Goal: Complete application form

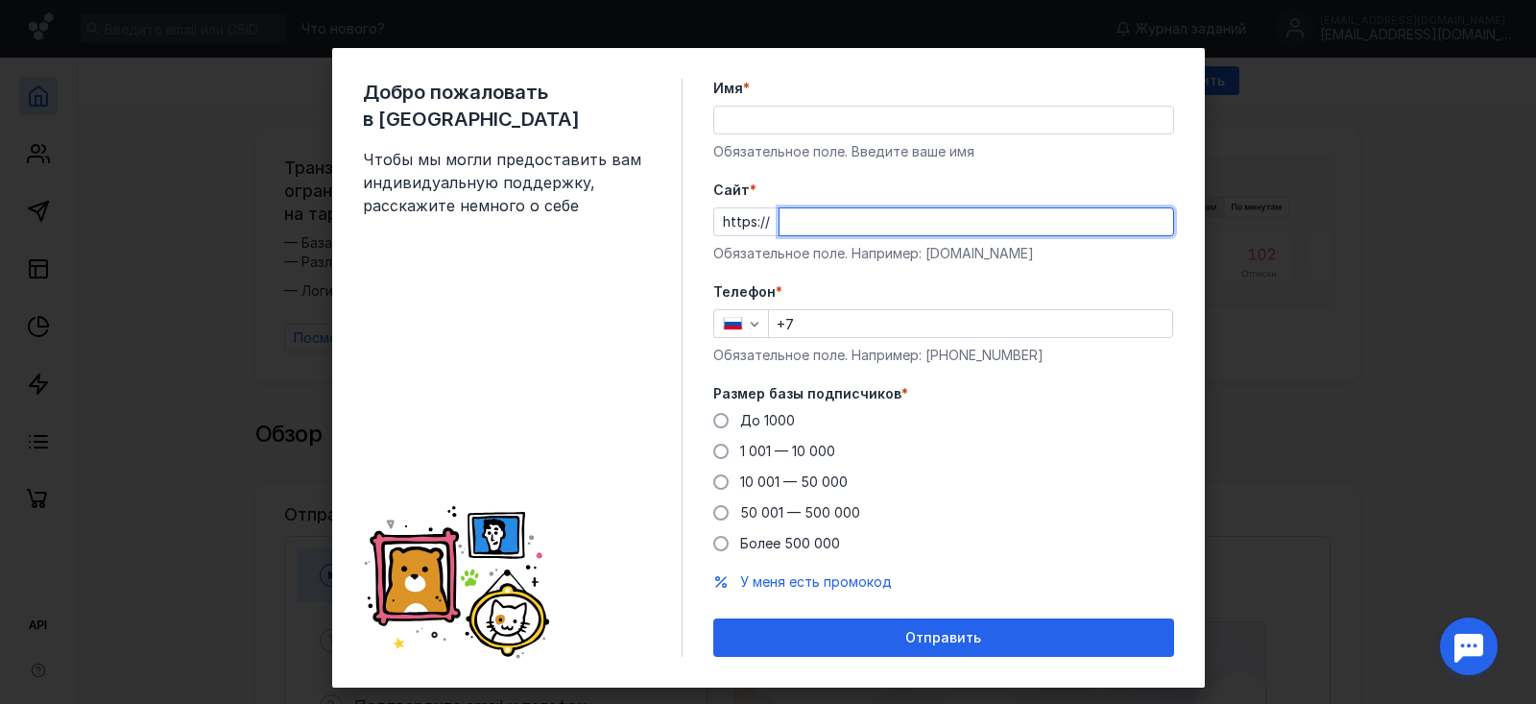
click at [820, 227] on input "Cайт *" at bounding box center [976, 221] width 394 height 27
paste input "[DOMAIN_NAME][URL]"
type input "[DOMAIN_NAME][URL]"
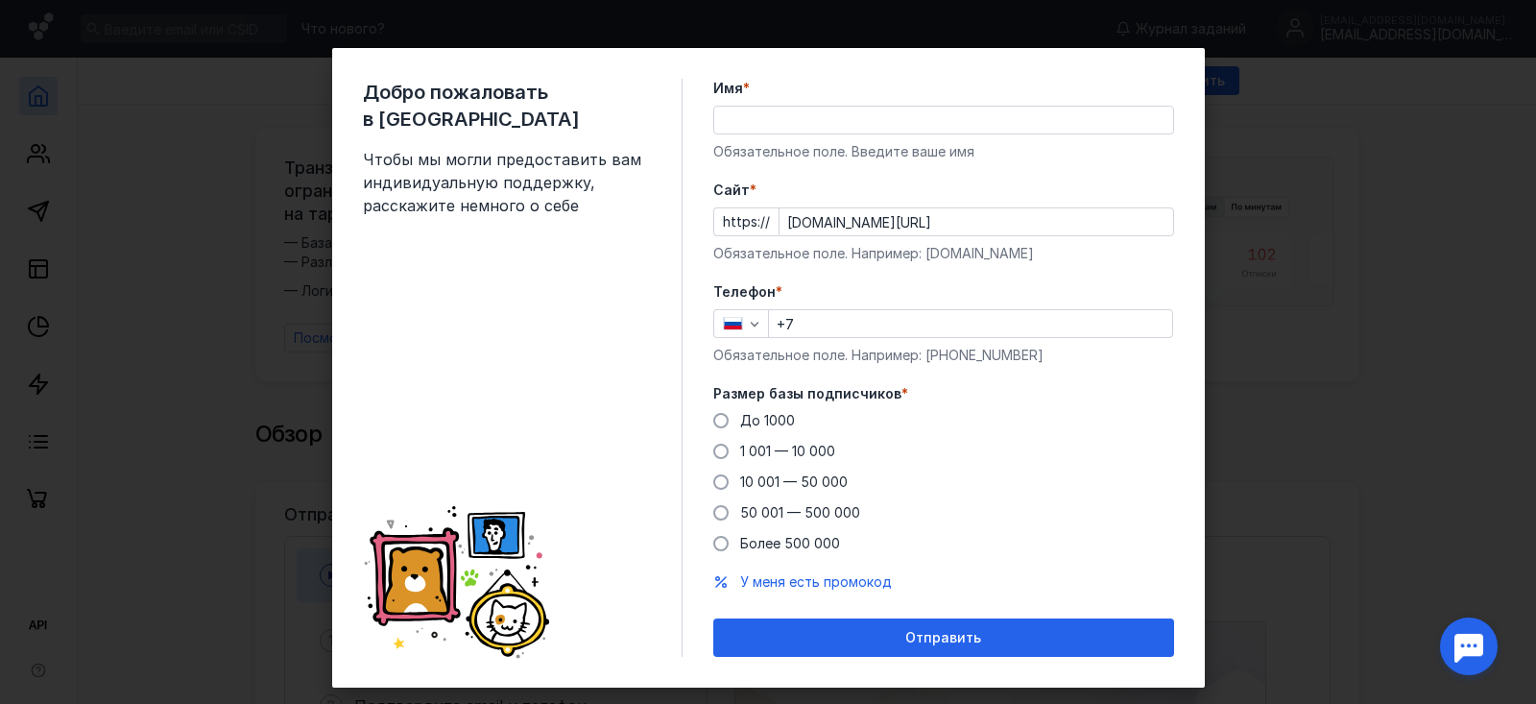
click at [930, 271] on form "Имя * Обязательное поле. Введите ваше имя [PERSON_NAME] * https:// [DOMAIN_NAME…" at bounding box center [943, 368] width 461 height 578
click at [879, 329] on input "+7" at bounding box center [970, 323] width 403 height 27
click at [716, 455] on span at bounding box center [720, 450] width 15 height 15
click at [0, 0] on input "1 001 — 10 000" at bounding box center [0, 0] width 0 height 0
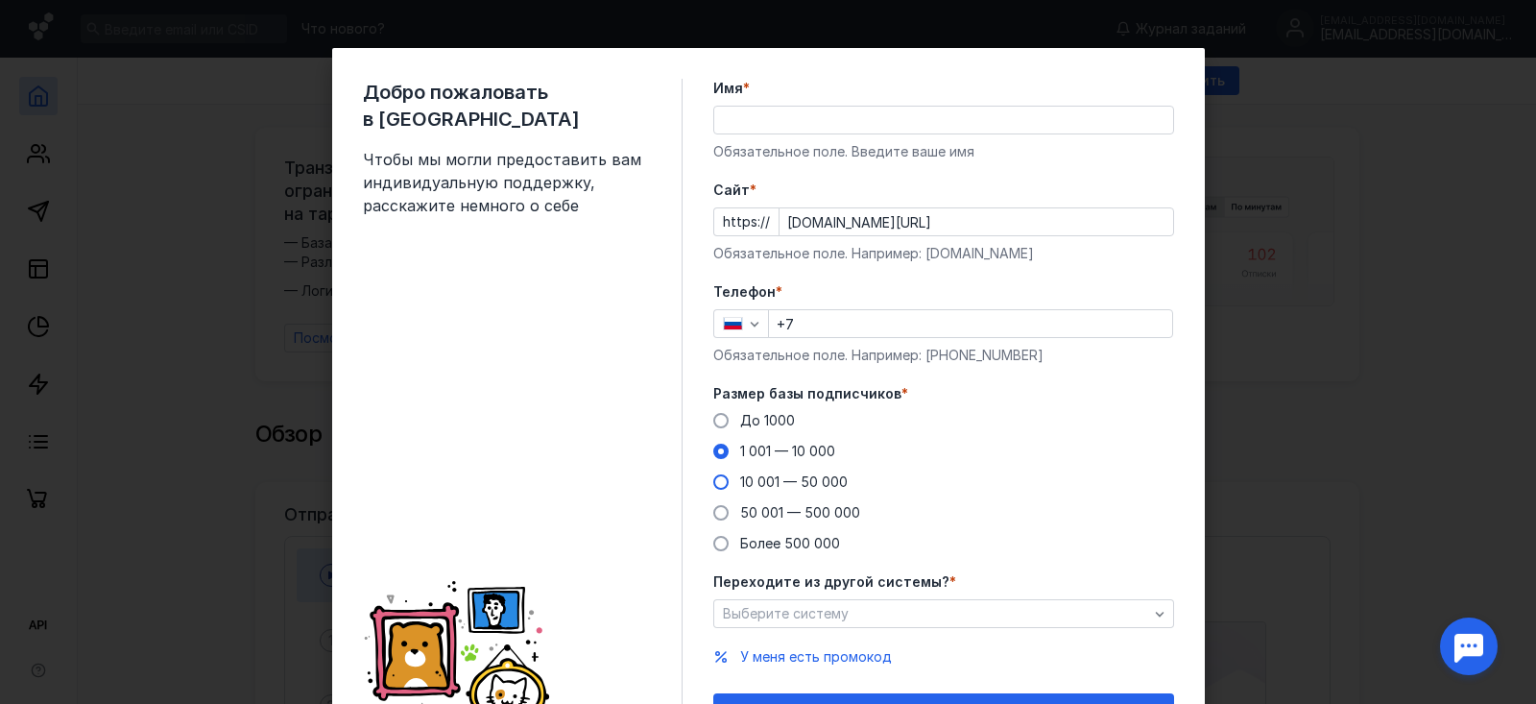
click at [713, 483] on span at bounding box center [720, 481] width 15 height 15
click at [0, 0] on input "10 001 — 50 000" at bounding box center [0, 0] width 0 height 0
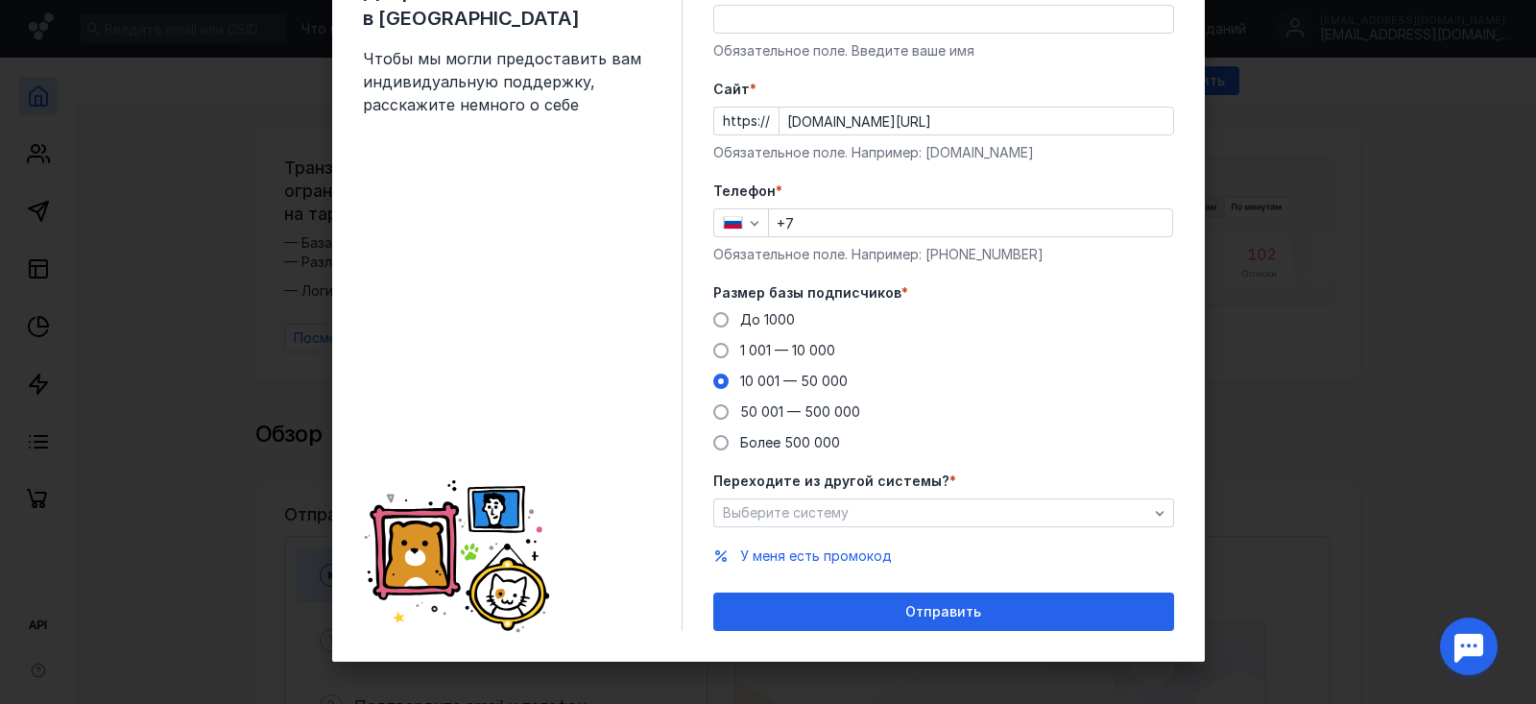
scroll to position [107, 0]
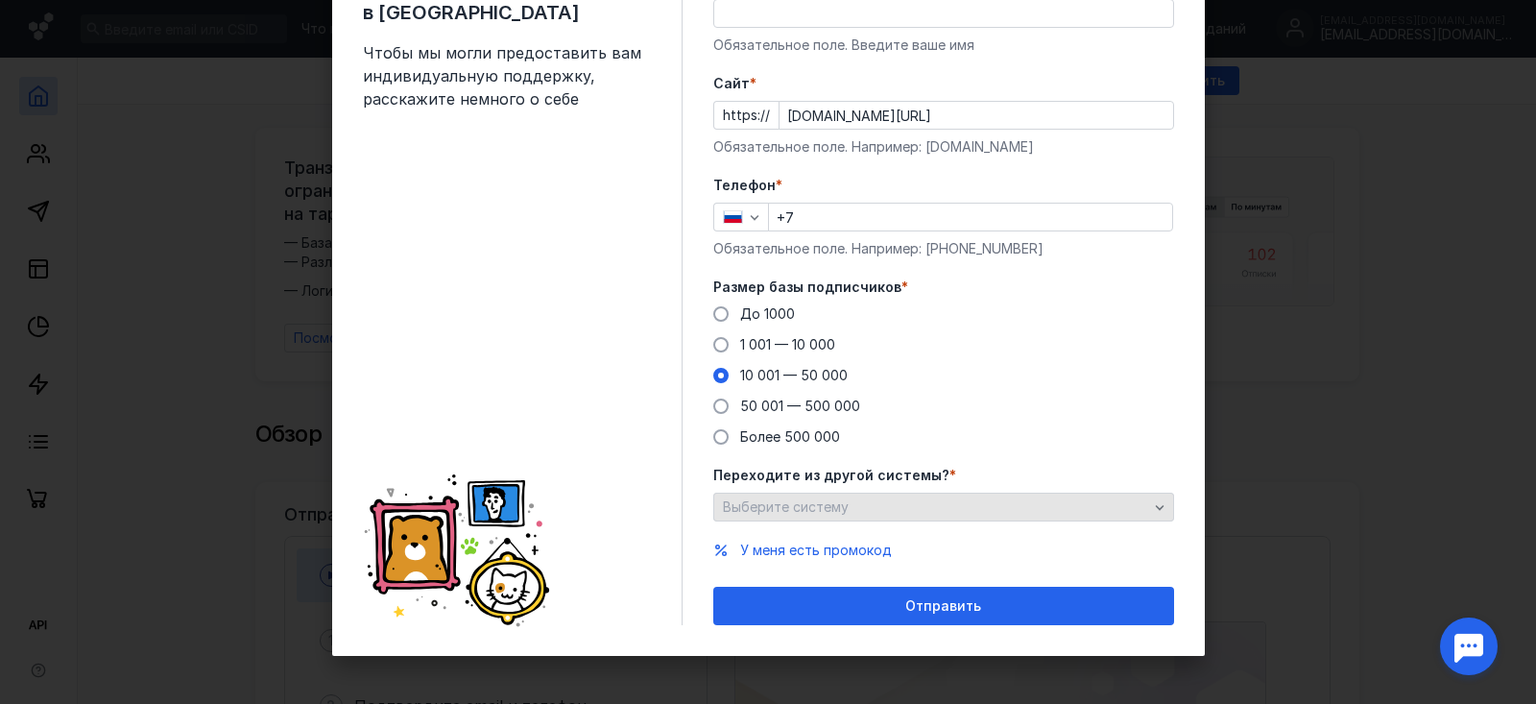
click at [938, 501] on div "Выберите систему" at bounding box center [935, 507] width 435 height 16
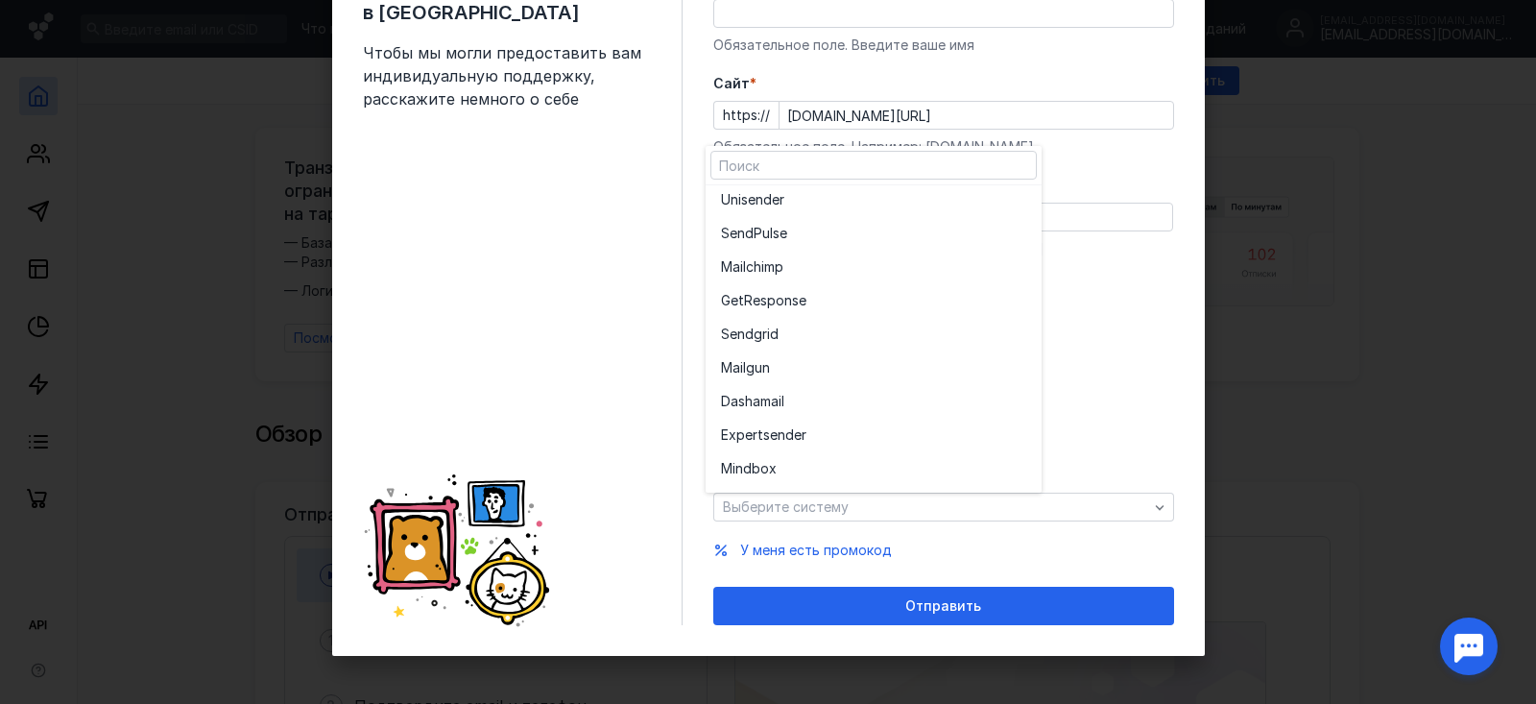
scroll to position [37, 0]
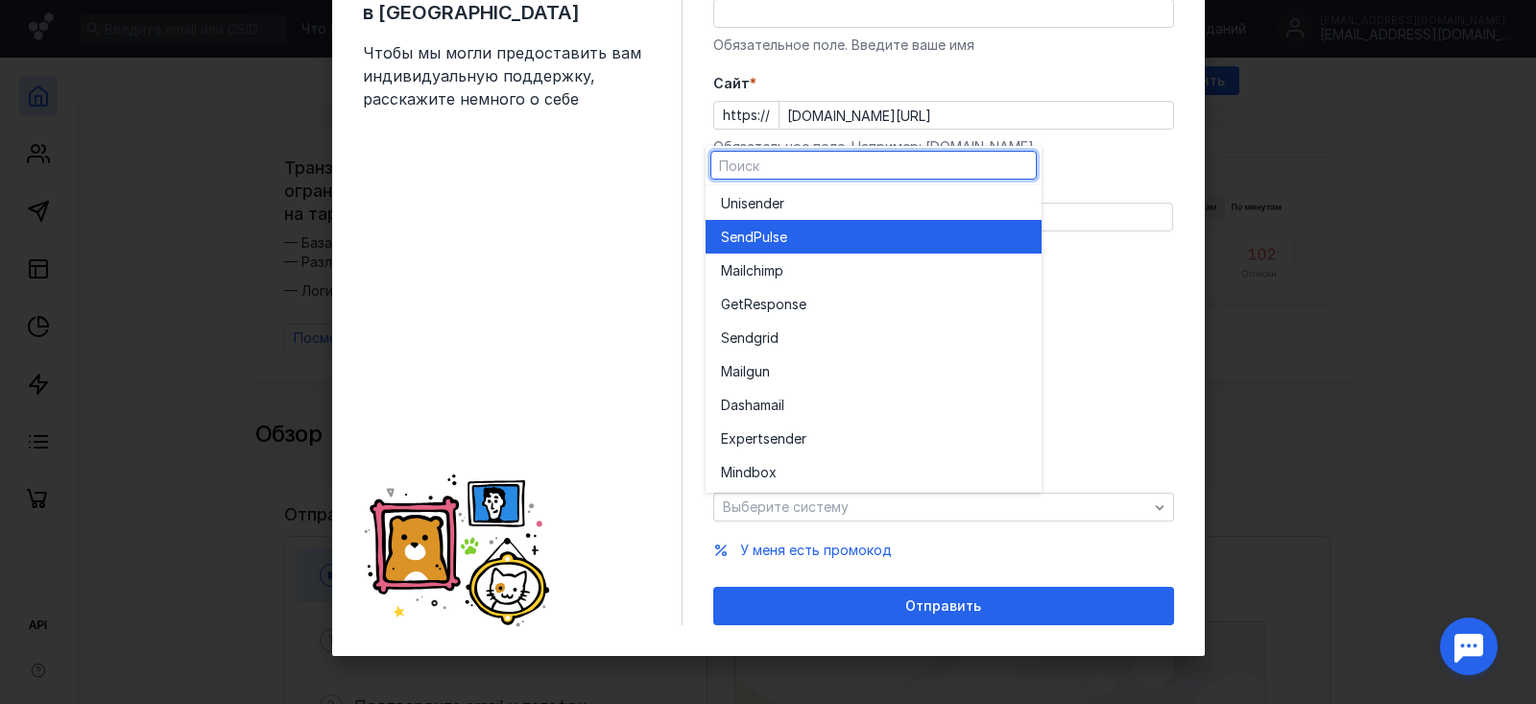
click at [837, 238] on div "SendPuls e" at bounding box center [873, 236] width 305 height 19
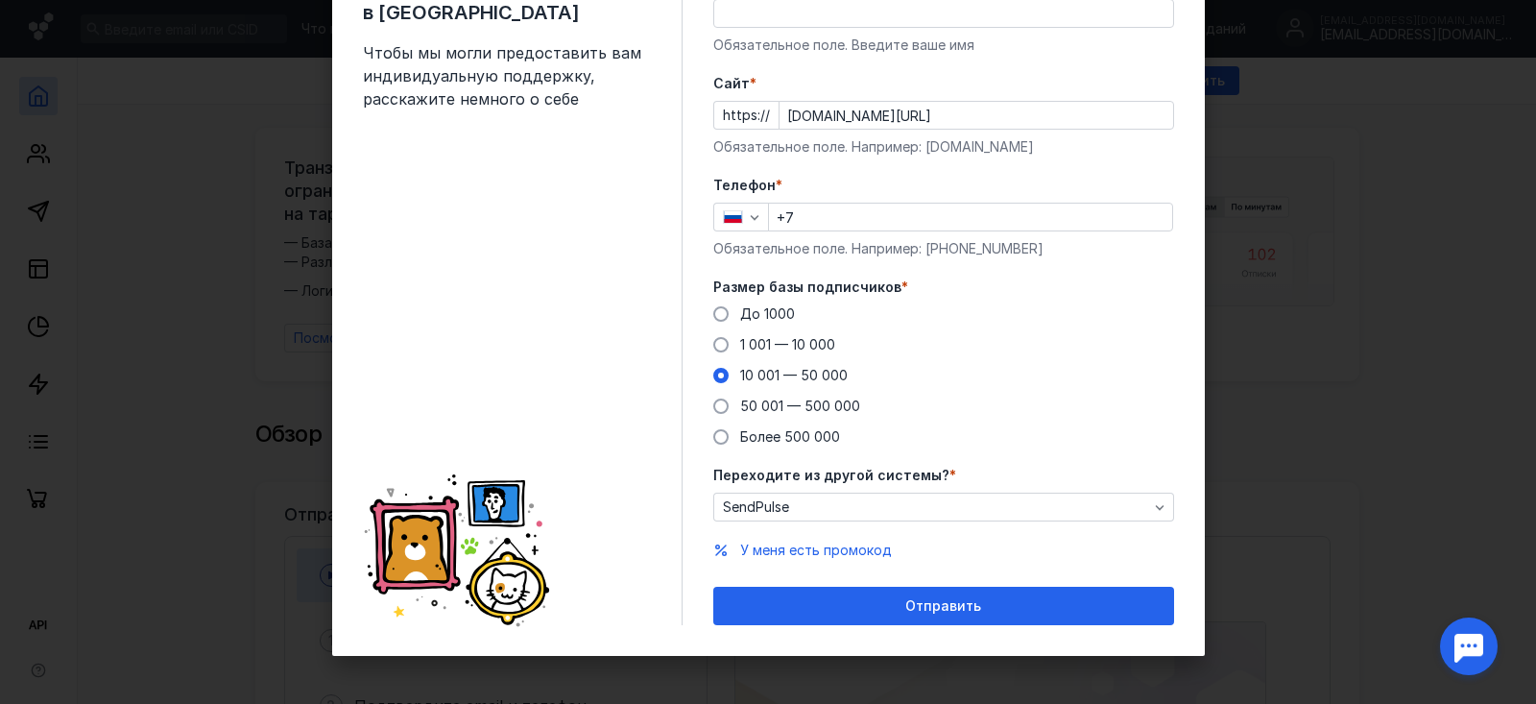
click at [1022, 366] on div "До [DATE] 1 001 — 10 000 10 001 — 50 000 50 001 — 500 000 Более 500 000" at bounding box center [943, 375] width 461 height 142
click at [825, 225] on input "+7" at bounding box center [970, 216] width 403 height 27
paste input "[PHONE_NUMBER]"
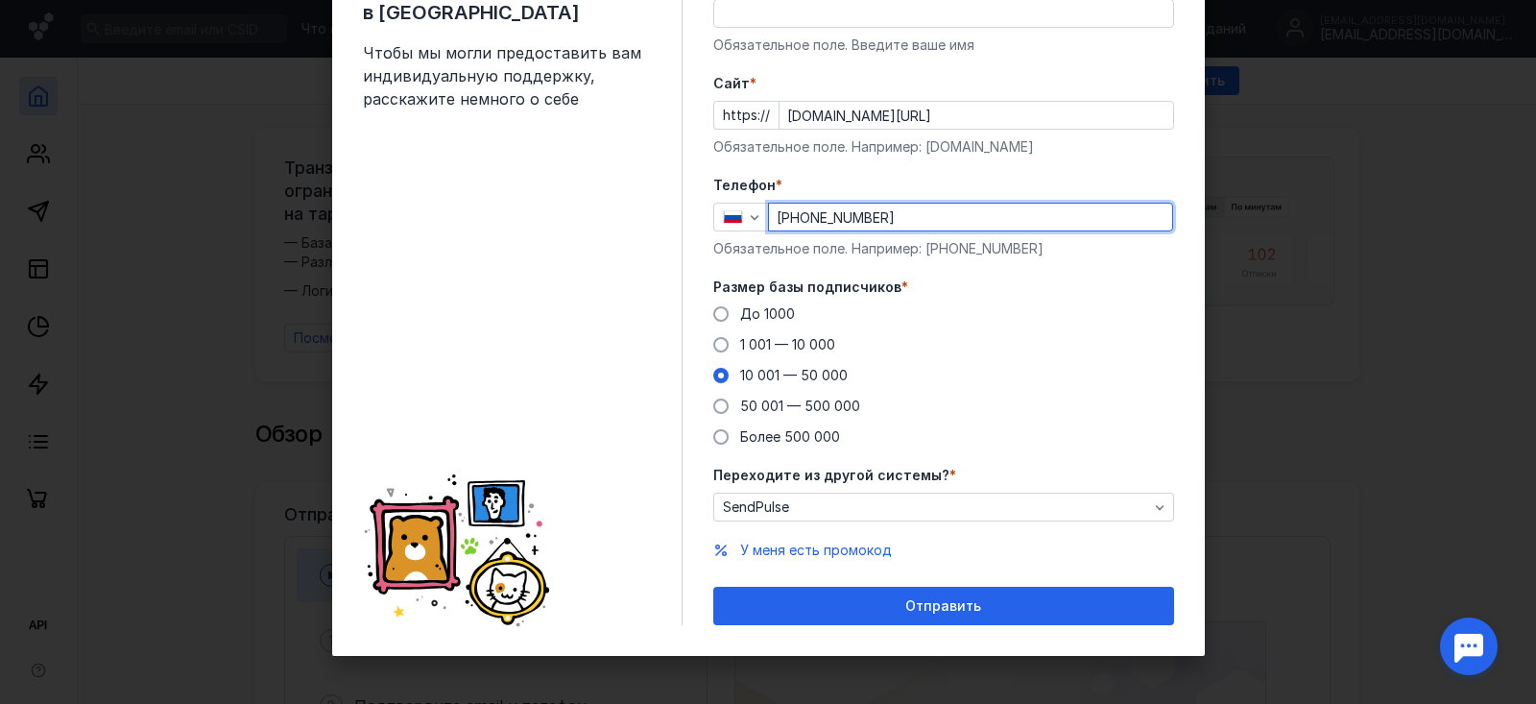
click at [801, 217] on input "[PHONE_NUMBER]" at bounding box center [970, 216] width 403 height 27
type input "[PHONE_NUMBER]"
click at [1091, 367] on div "До [DATE] 1 001 — 10 000 10 001 — 50 000 50 001 — 500 000 Более 500 000" at bounding box center [943, 375] width 461 height 142
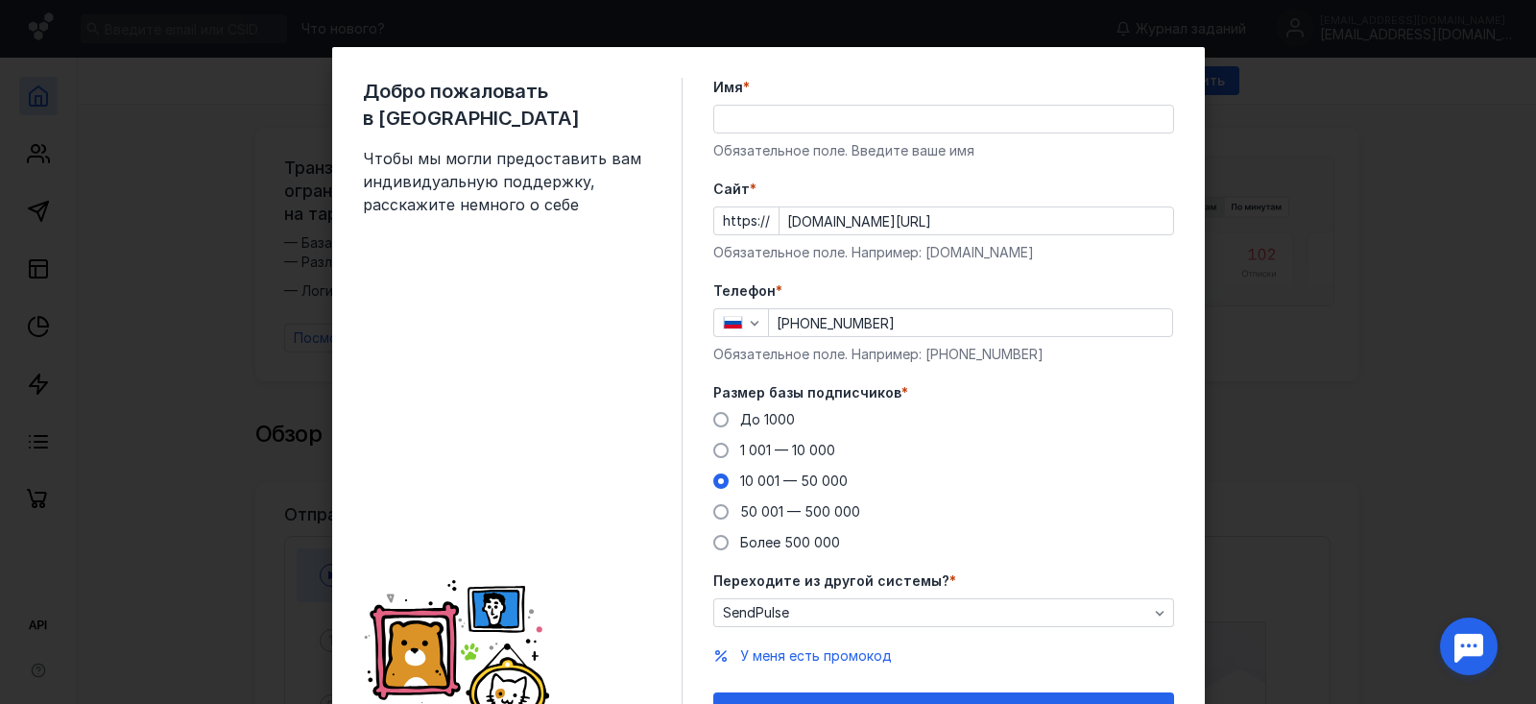
scroll to position [0, 0]
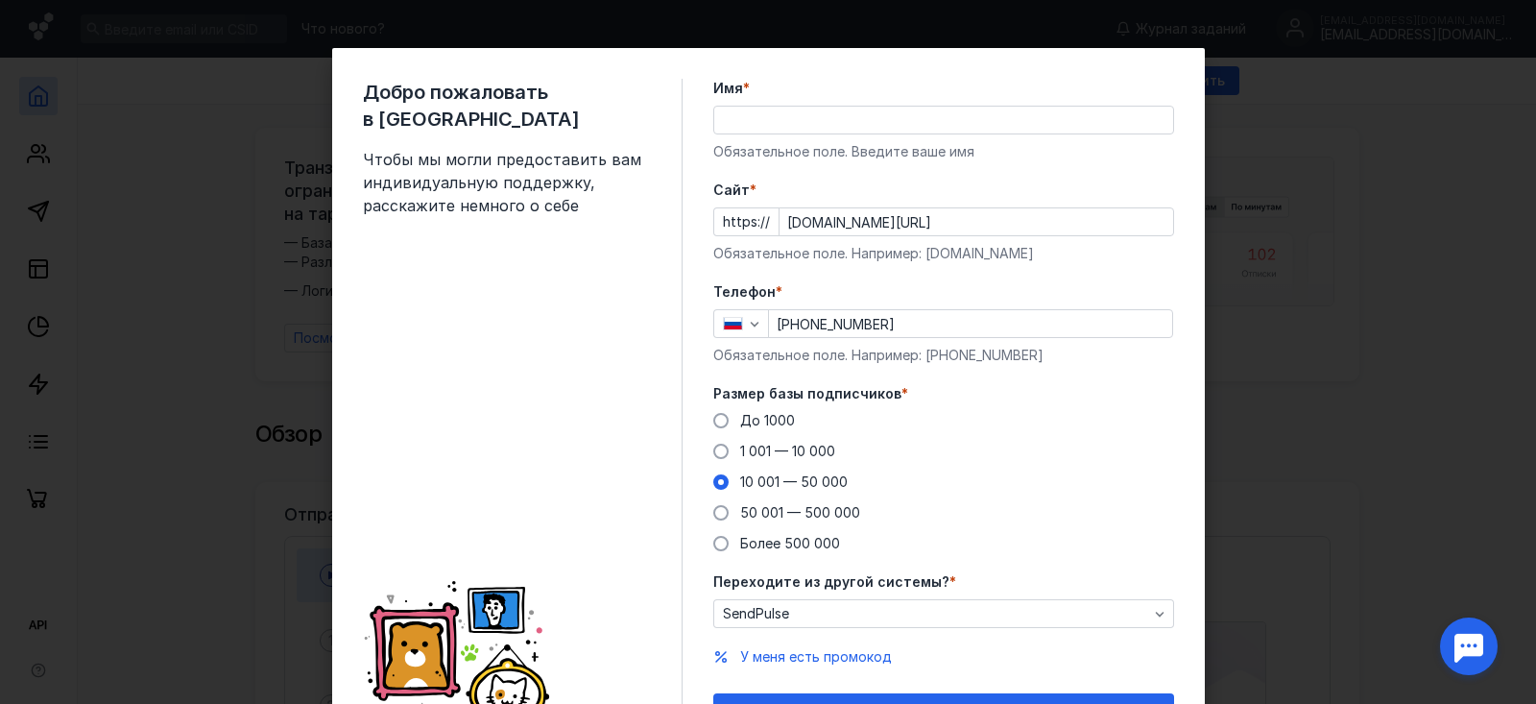
click at [815, 128] on input "Имя *" at bounding box center [943, 120] width 459 height 27
type input "[PERSON_NAME]"
click at [1060, 202] on div "Cайт * https:// [DOMAIN_NAME][URL] Обязательное поле. Например: [DOMAIN_NAME]" at bounding box center [943, 221] width 461 height 83
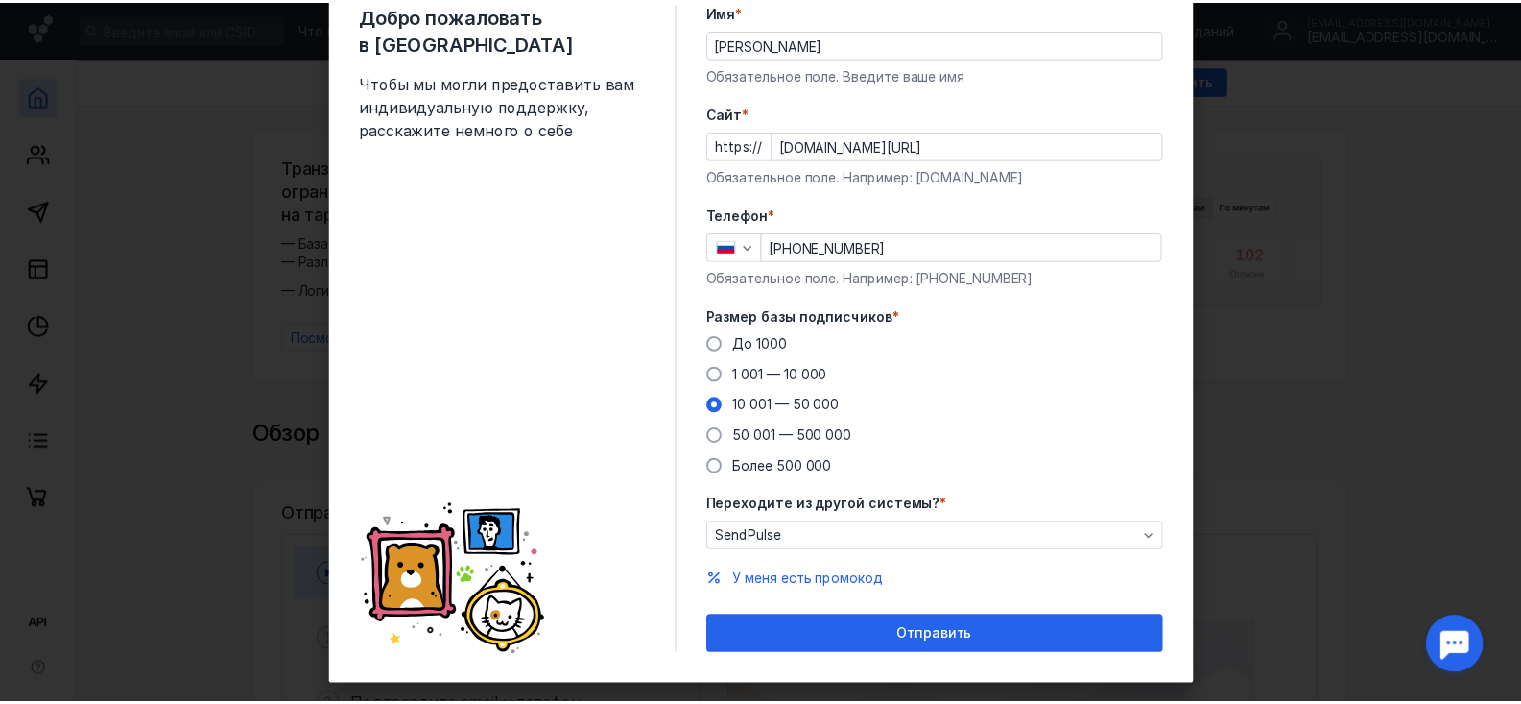
scroll to position [107, 0]
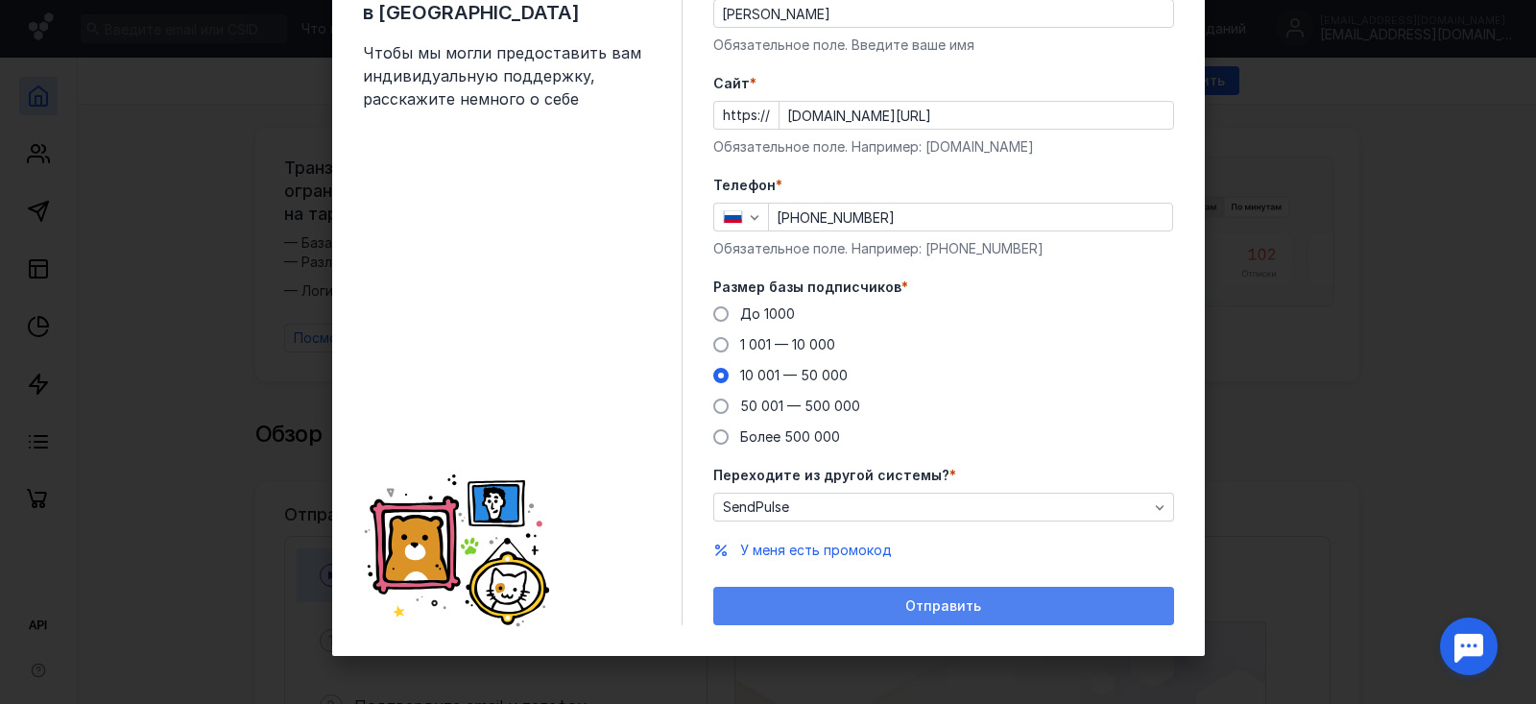
click at [923, 608] on span "Отправить" at bounding box center [943, 606] width 76 height 16
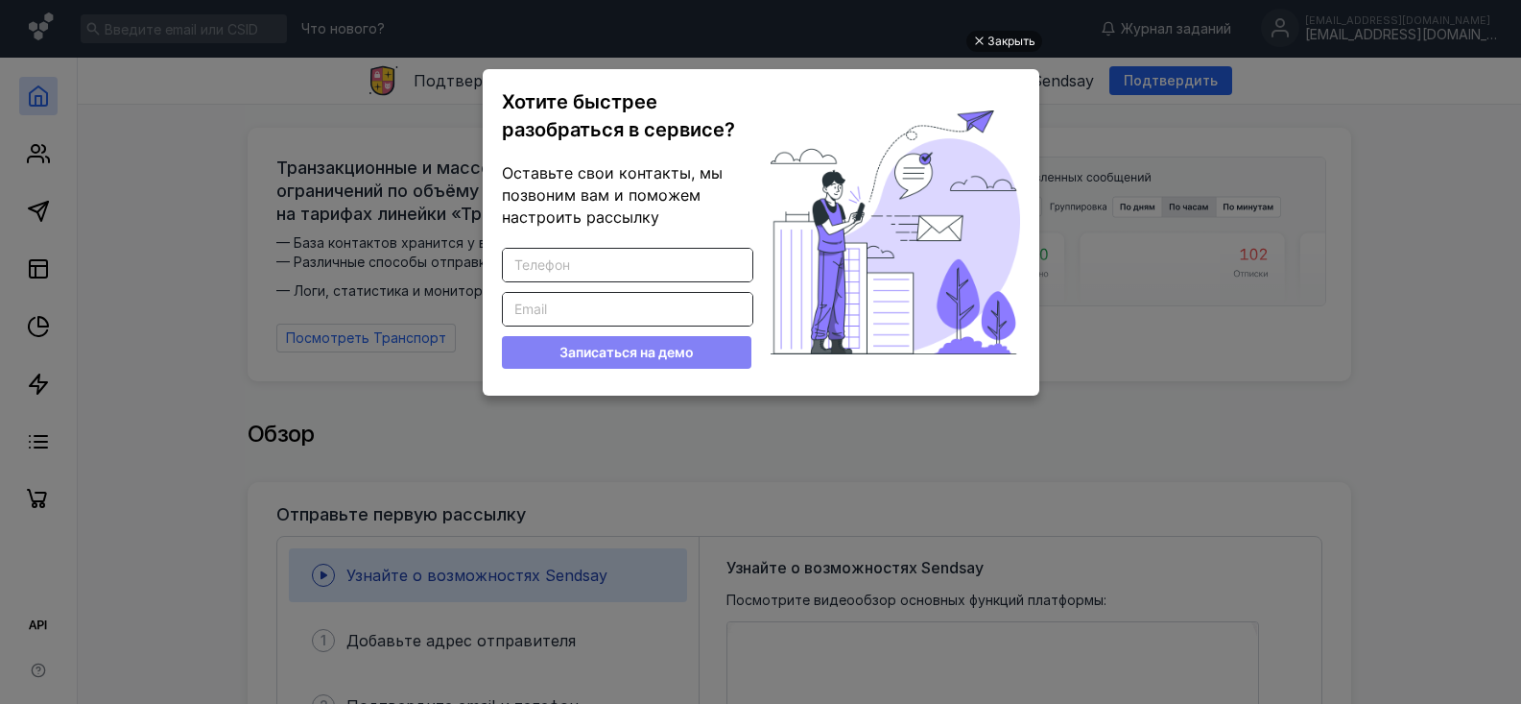
scroll to position [0, 0]
click at [1002, 44] on div "Закрыть" at bounding box center [1012, 41] width 48 height 21
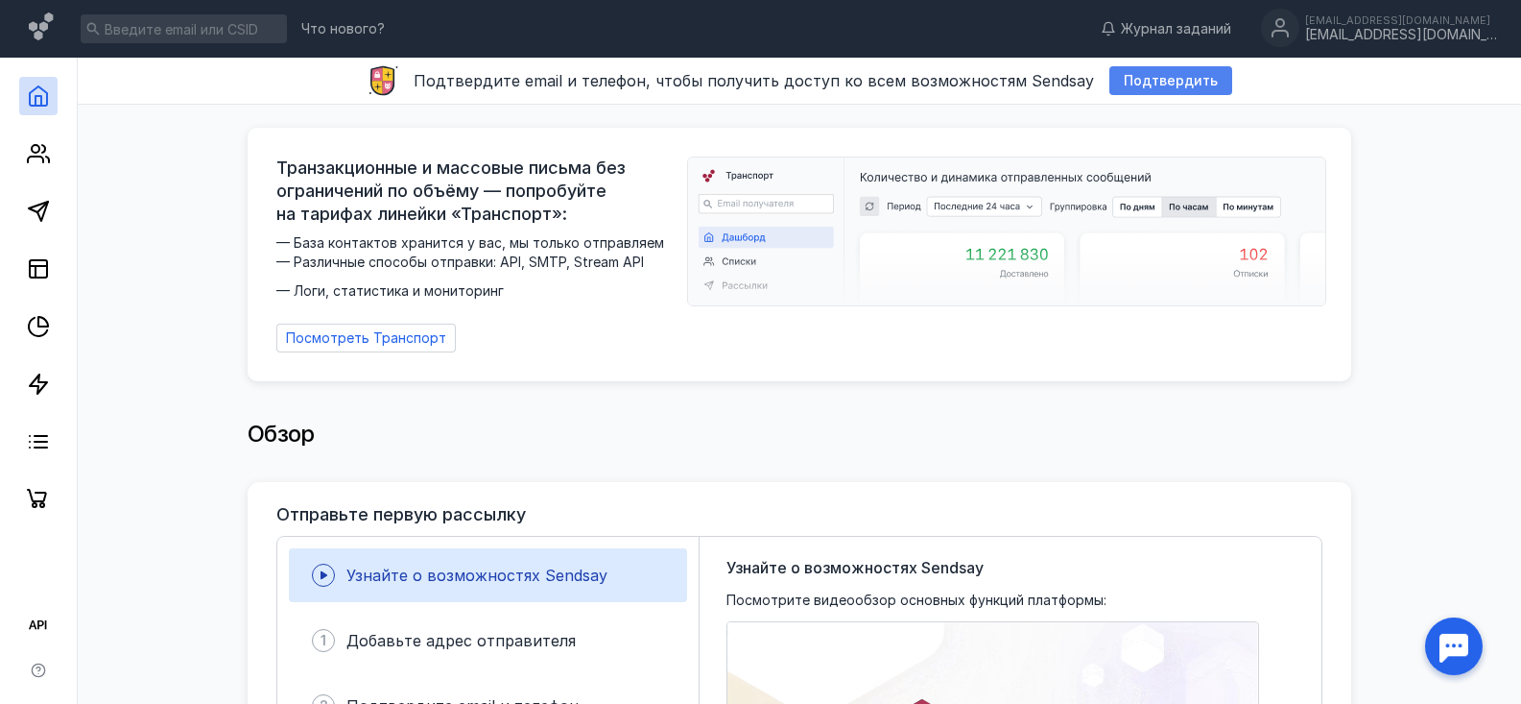
click at [1125, 93] on div "Подтвердить" at bounding box center [1171, 80] width 123 height 29
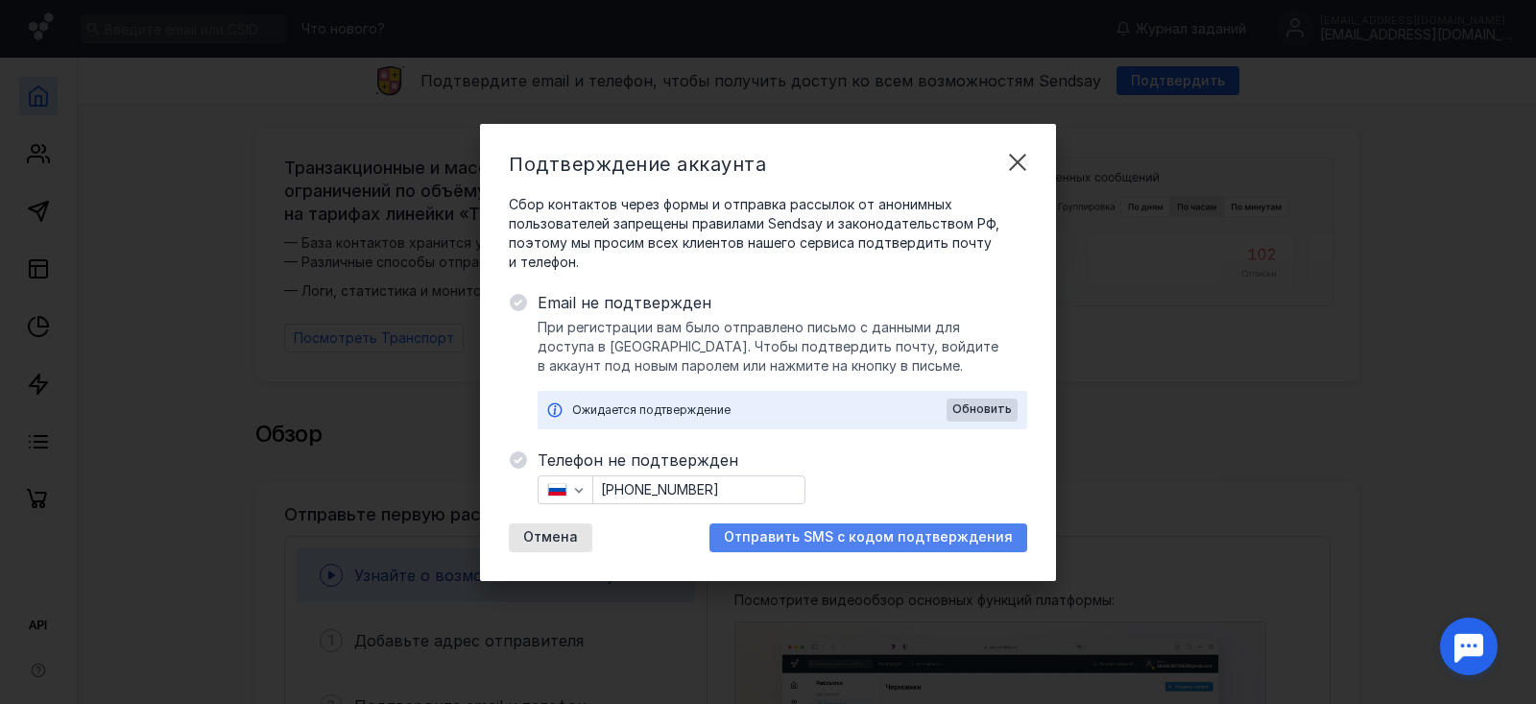
click at [899, 539] on span "Отправить SMS с кодом подтверждения" at bounding box center [868, 537] width 289 height 16
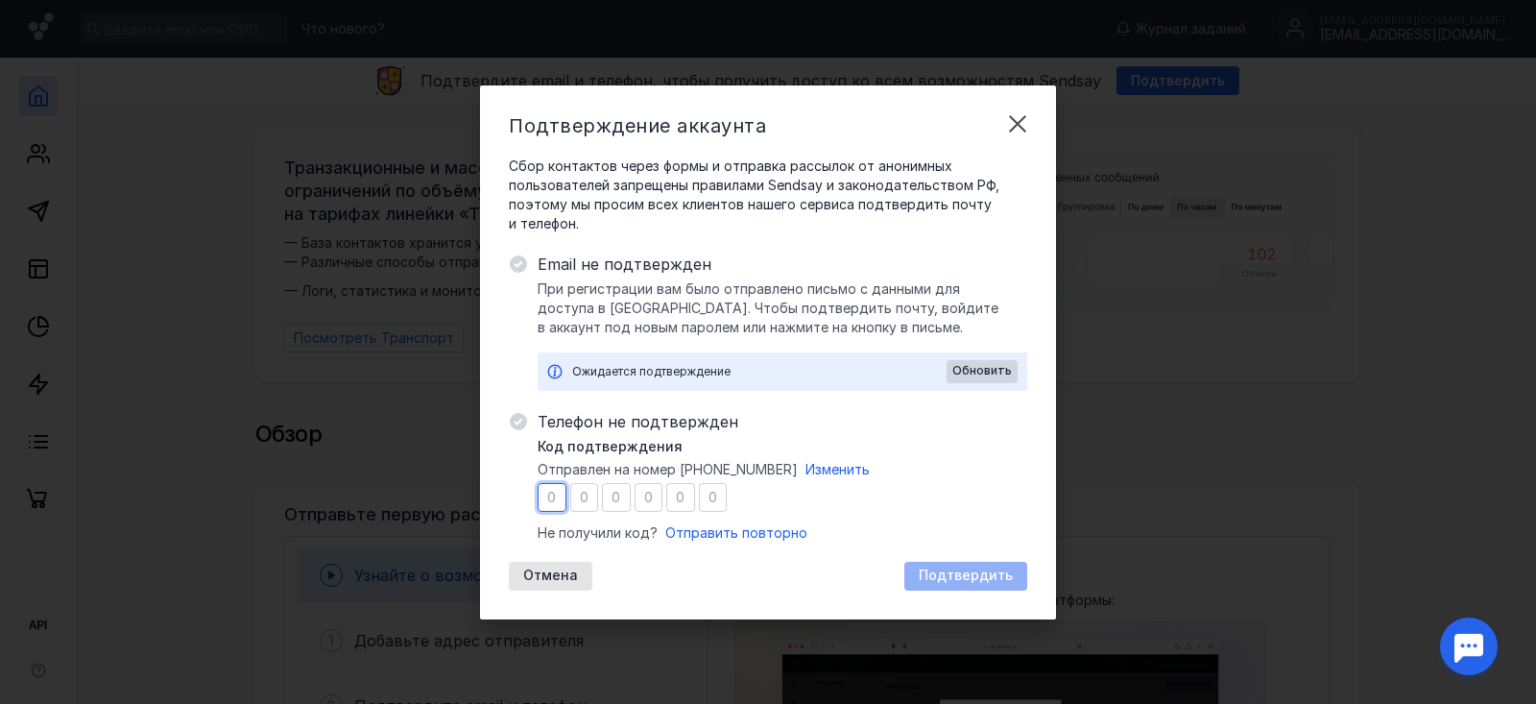
click at [556, 491] on input "number" at bounding box center [552, 497] width 29 height 29
type input "2"
type input "5"
type input "9"
type input "8"
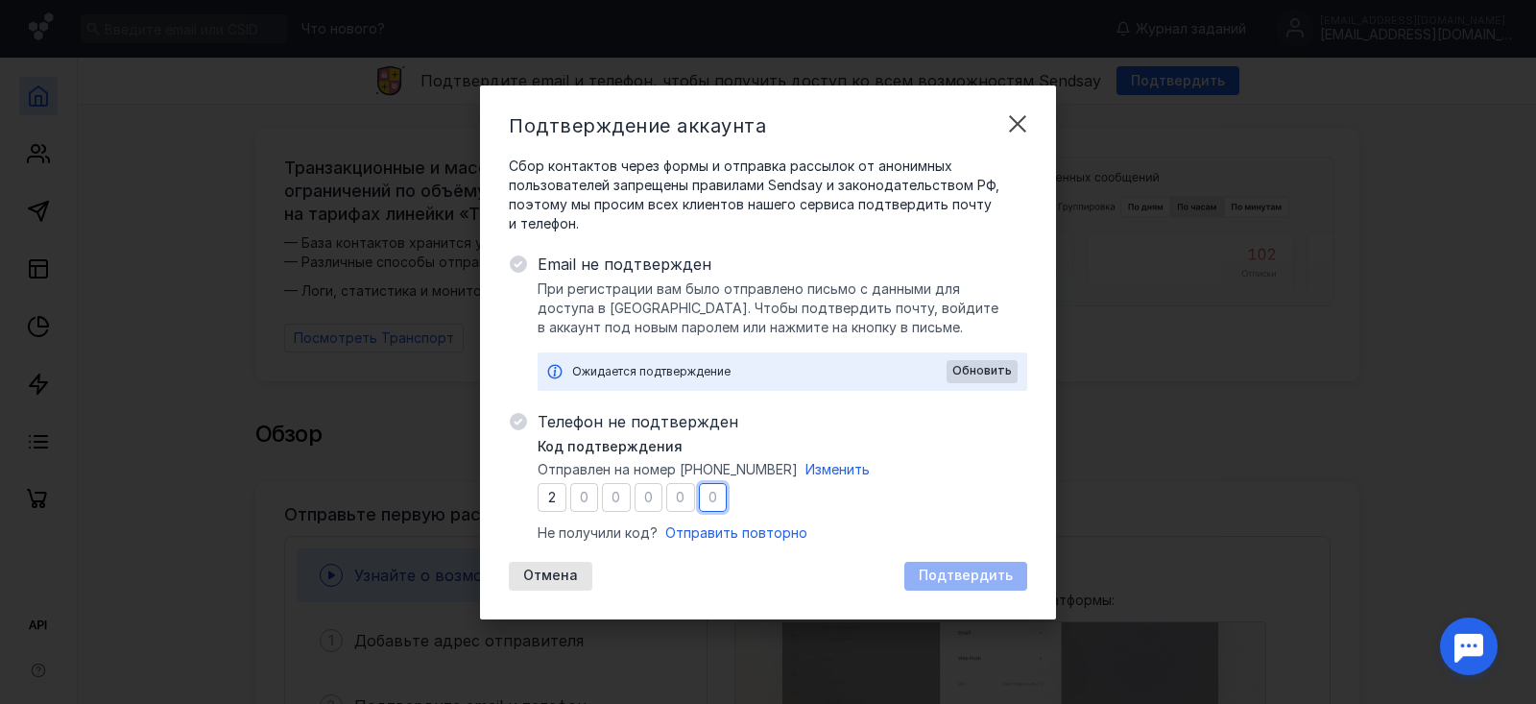
type input "7"
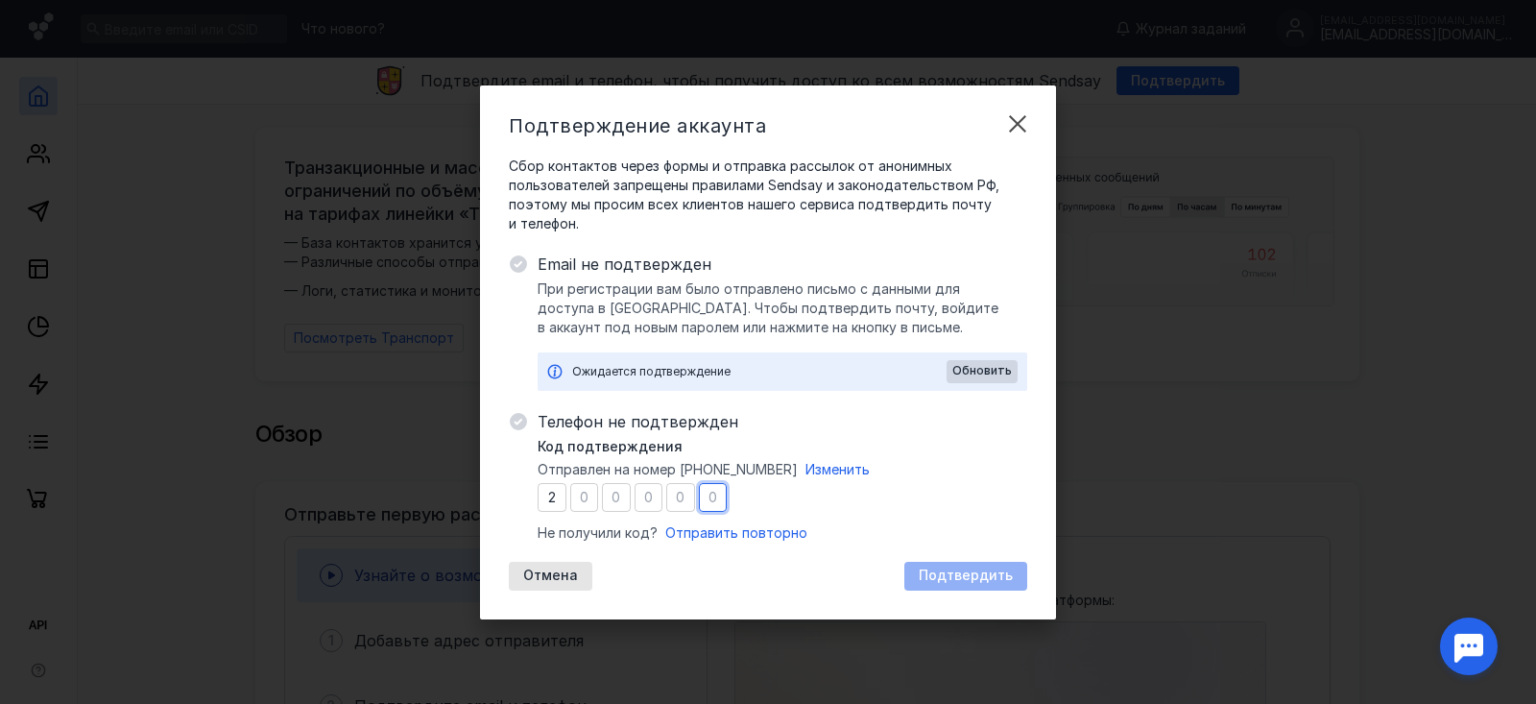
type input "8"
click at [966, 560] on div "Телефон не подтвержден Код подтверждения Отправлен на номер [PHONE_NUMBER] Изме…" at bounding box center [783, 500] width 490 height 180
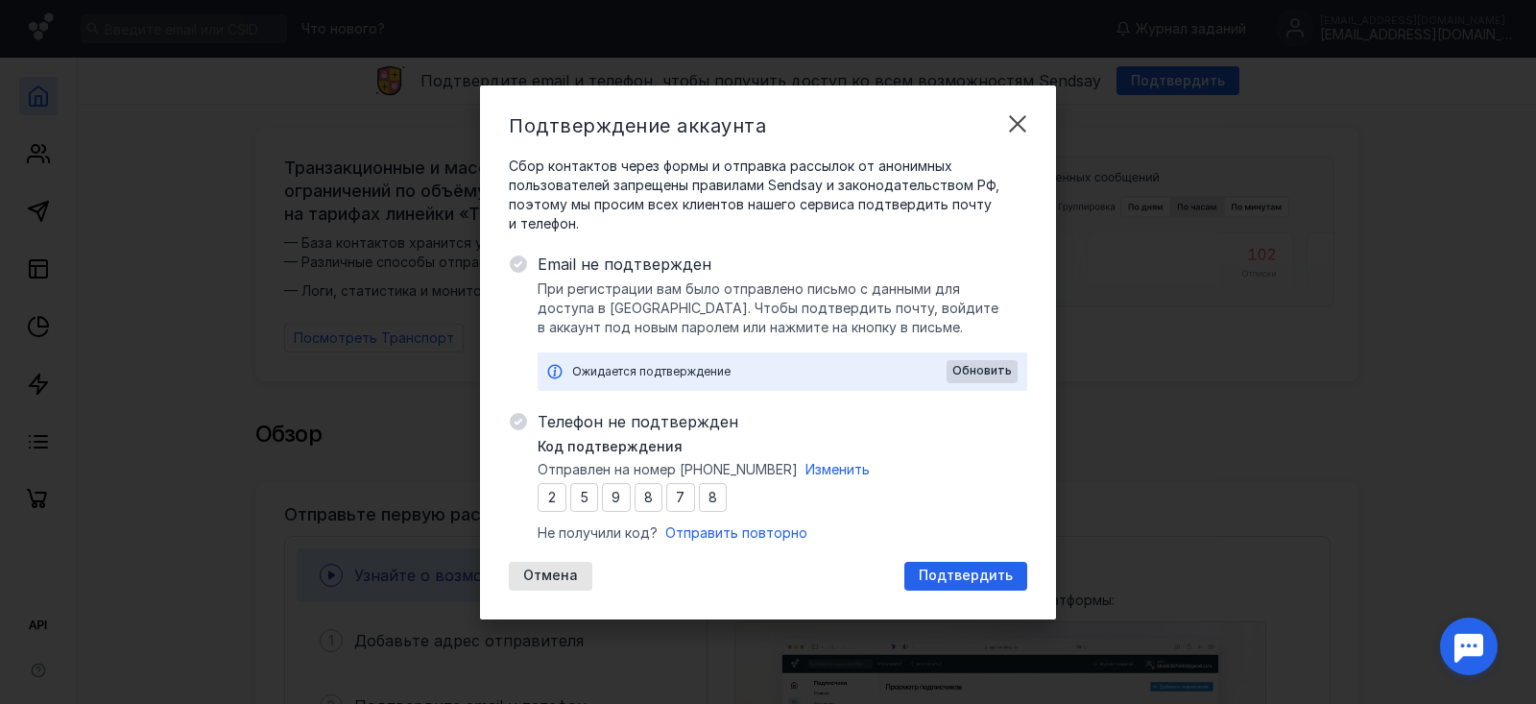
click at [974, 568] on span "Подтвердить" at bounding box center [966, 575] width 94 height 16
